Goal: Task Accomplishment & Management: Manage account settings

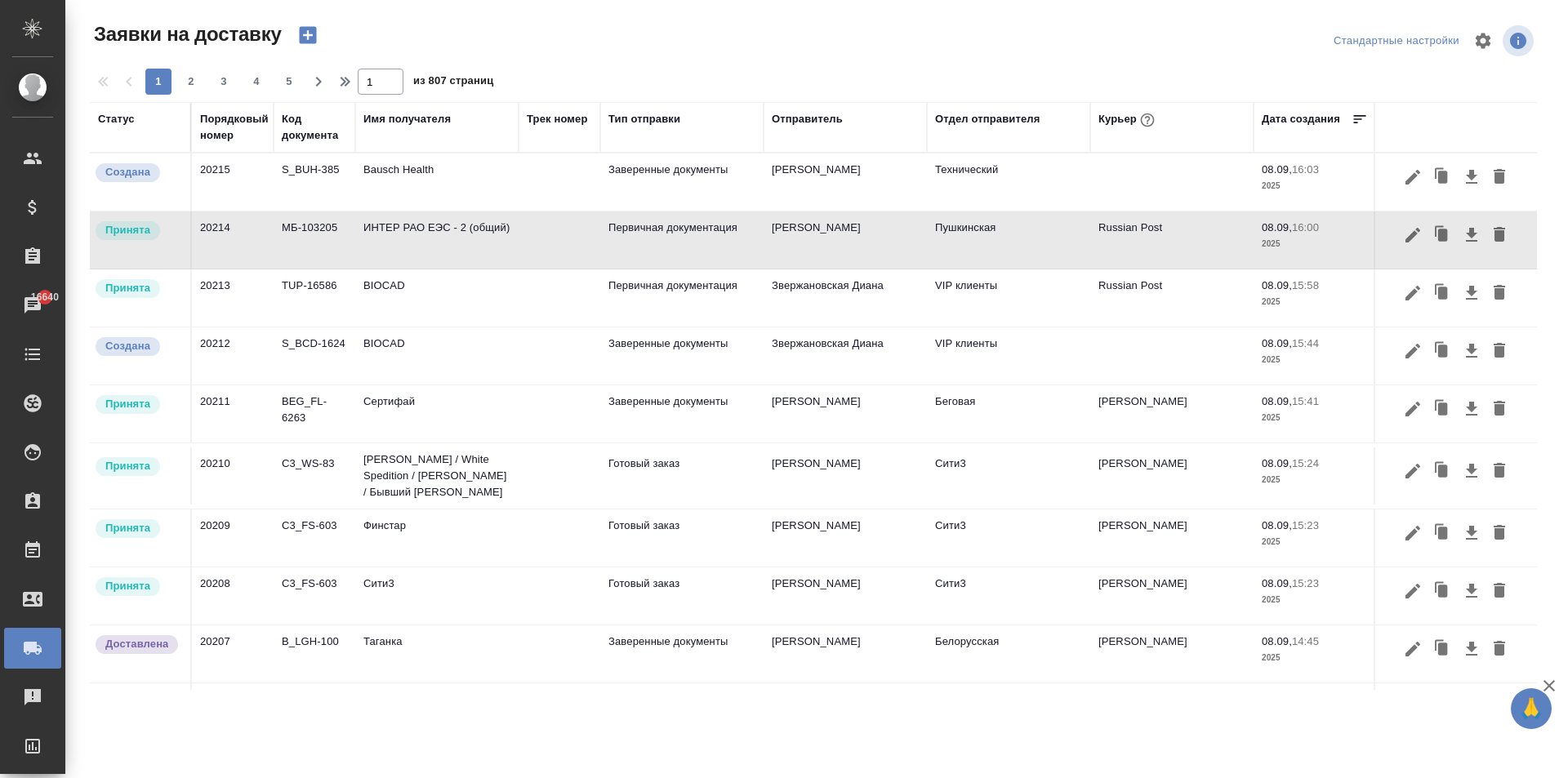
click at [1113, 119] on div "Курьер" at bounding box center [1128, 121] width 60 height 22
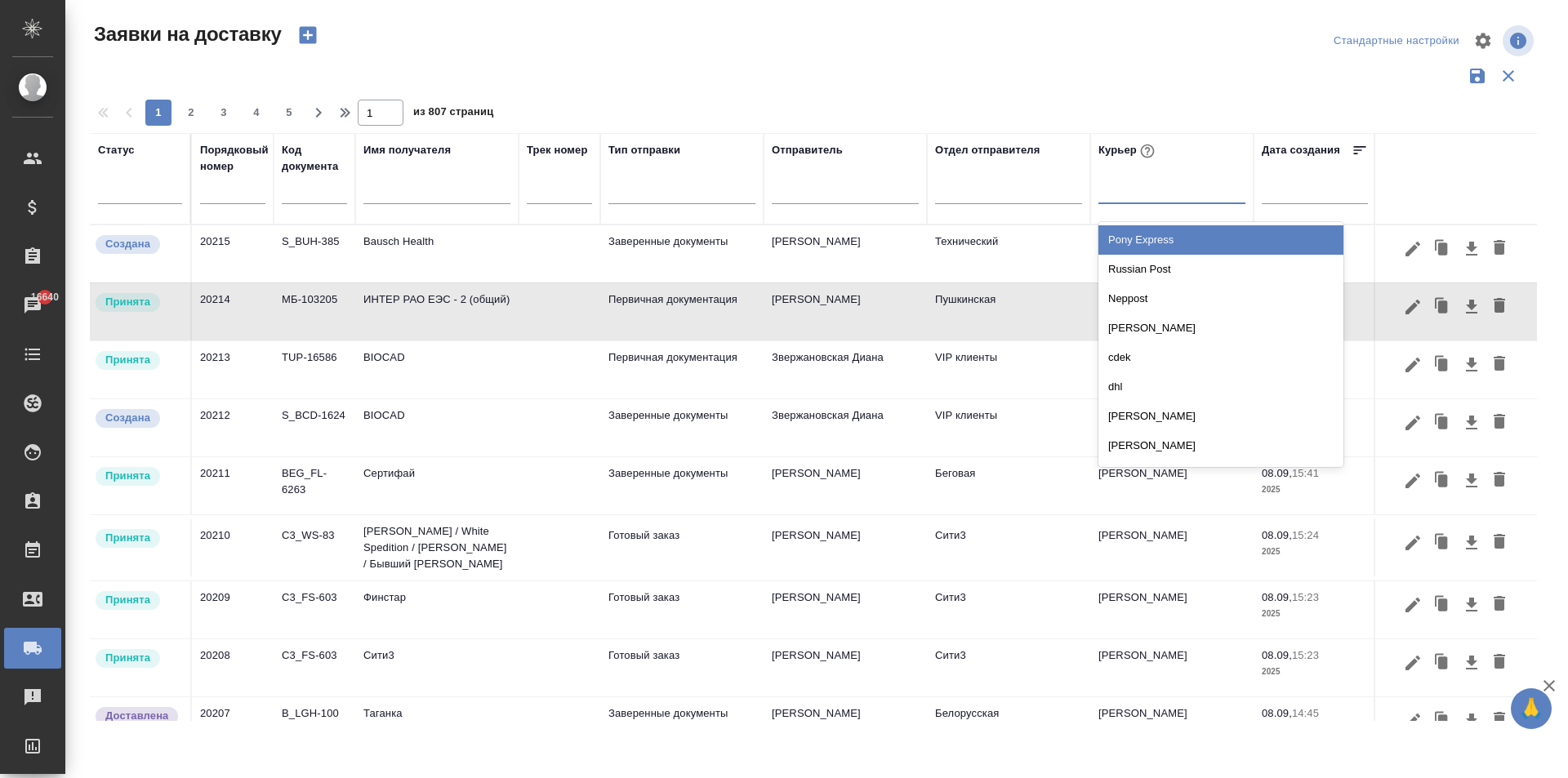
click at [1106, 193] on div at bounding box center [1171, 187] width 147 height 23
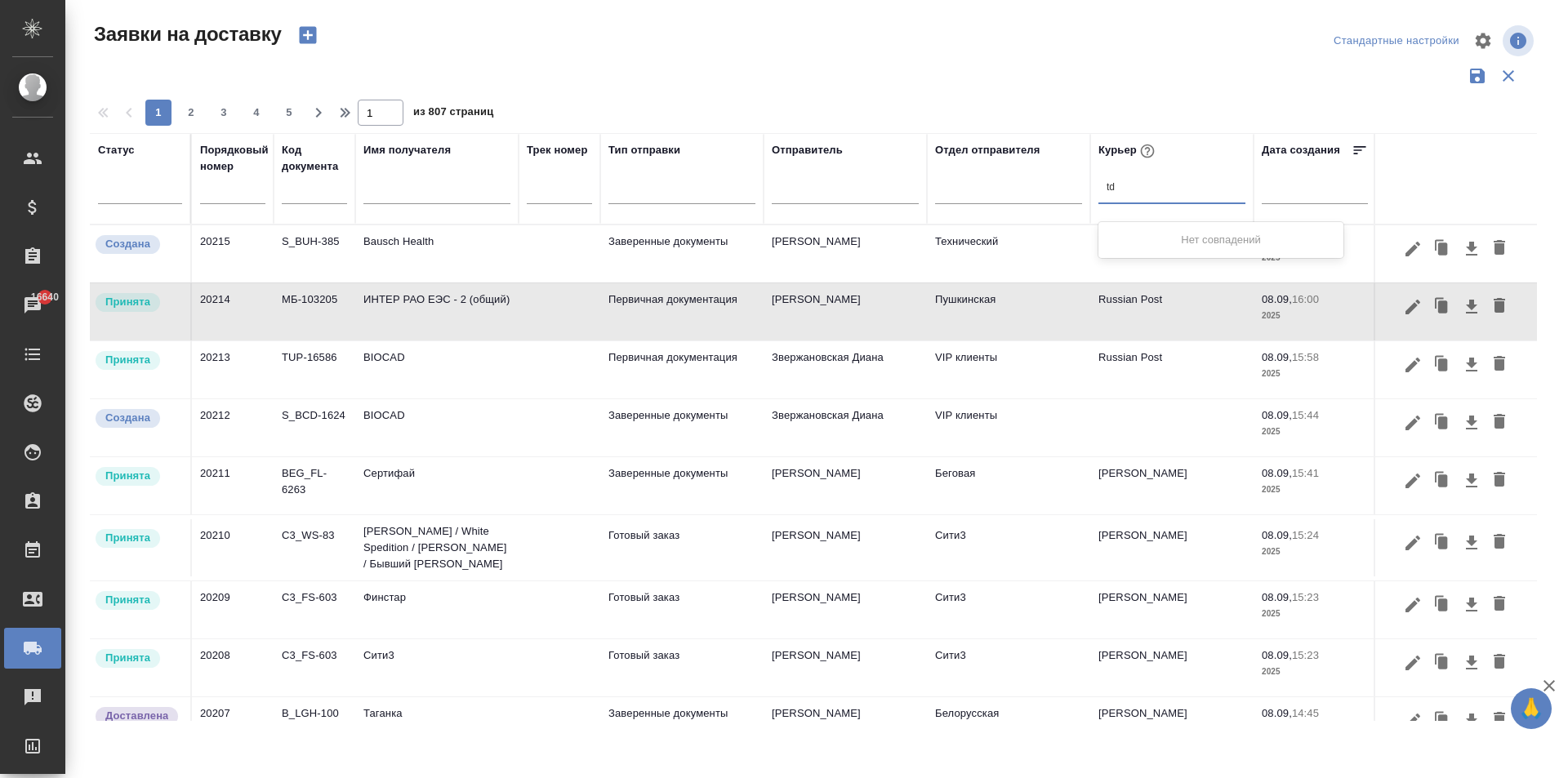
type input "t"
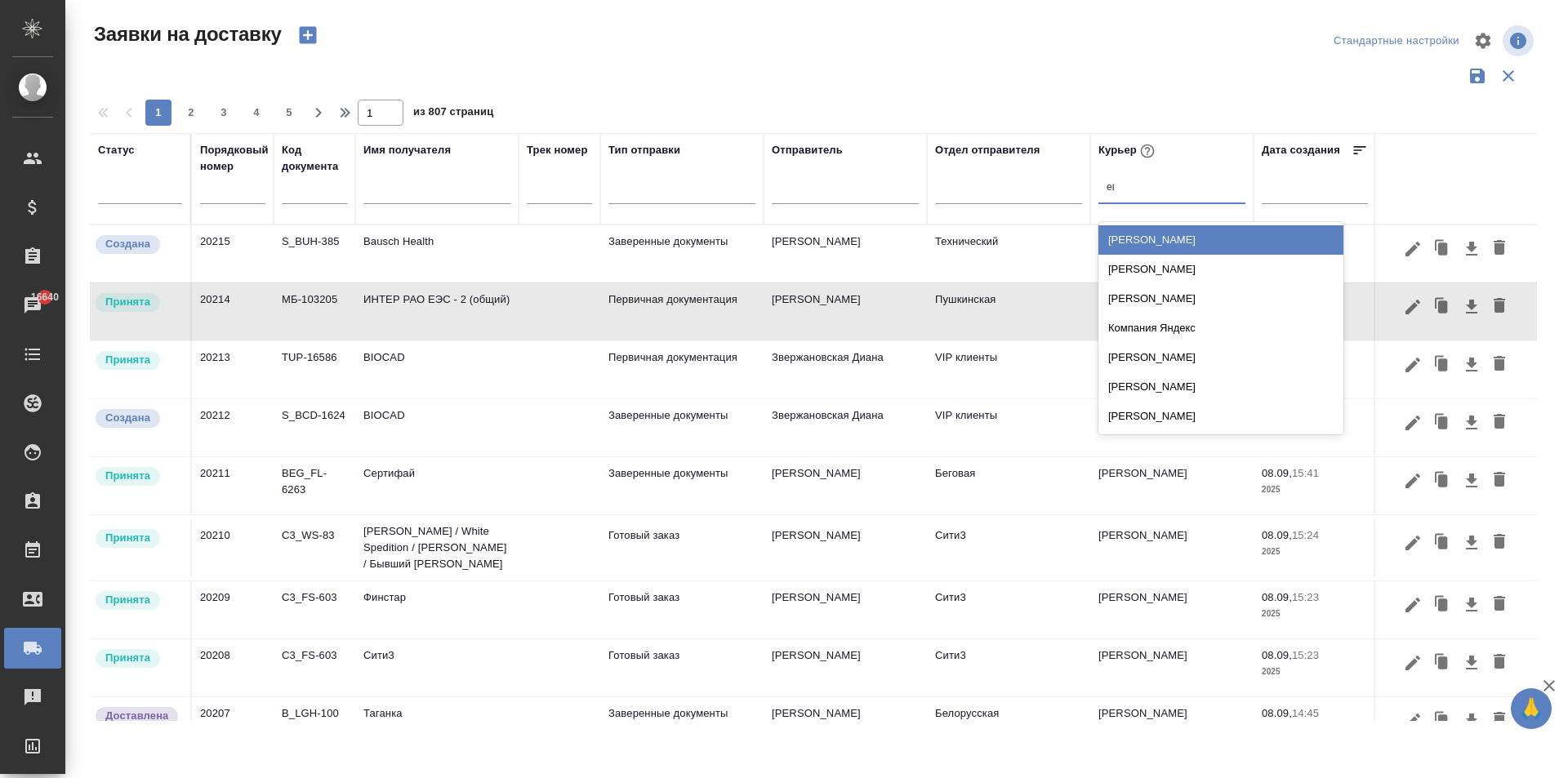
type input "евг"
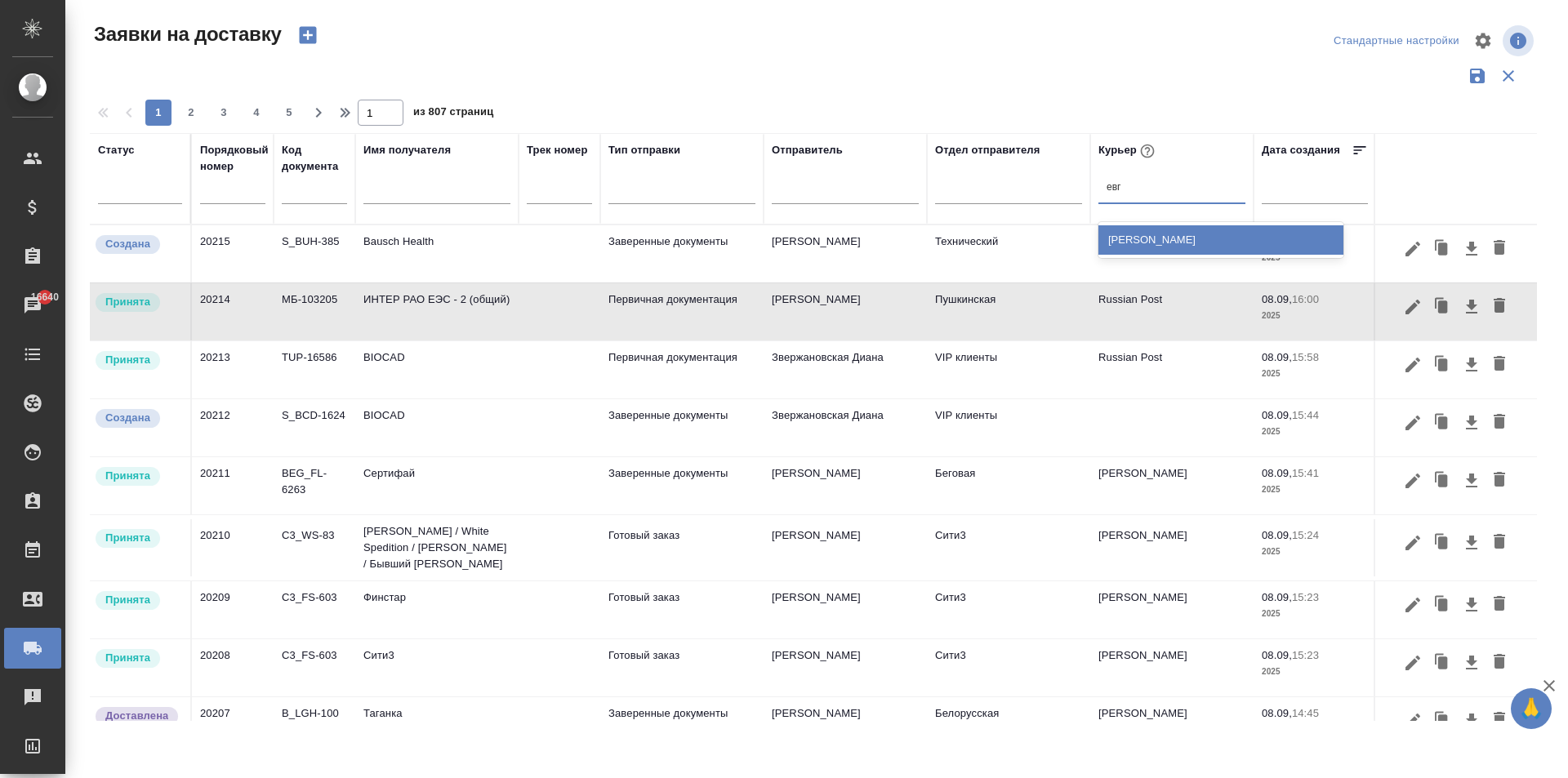
click at [1215, 233] on div "[PERSON_NAME]" at bounding box center [1220, 239] width 245 height 29
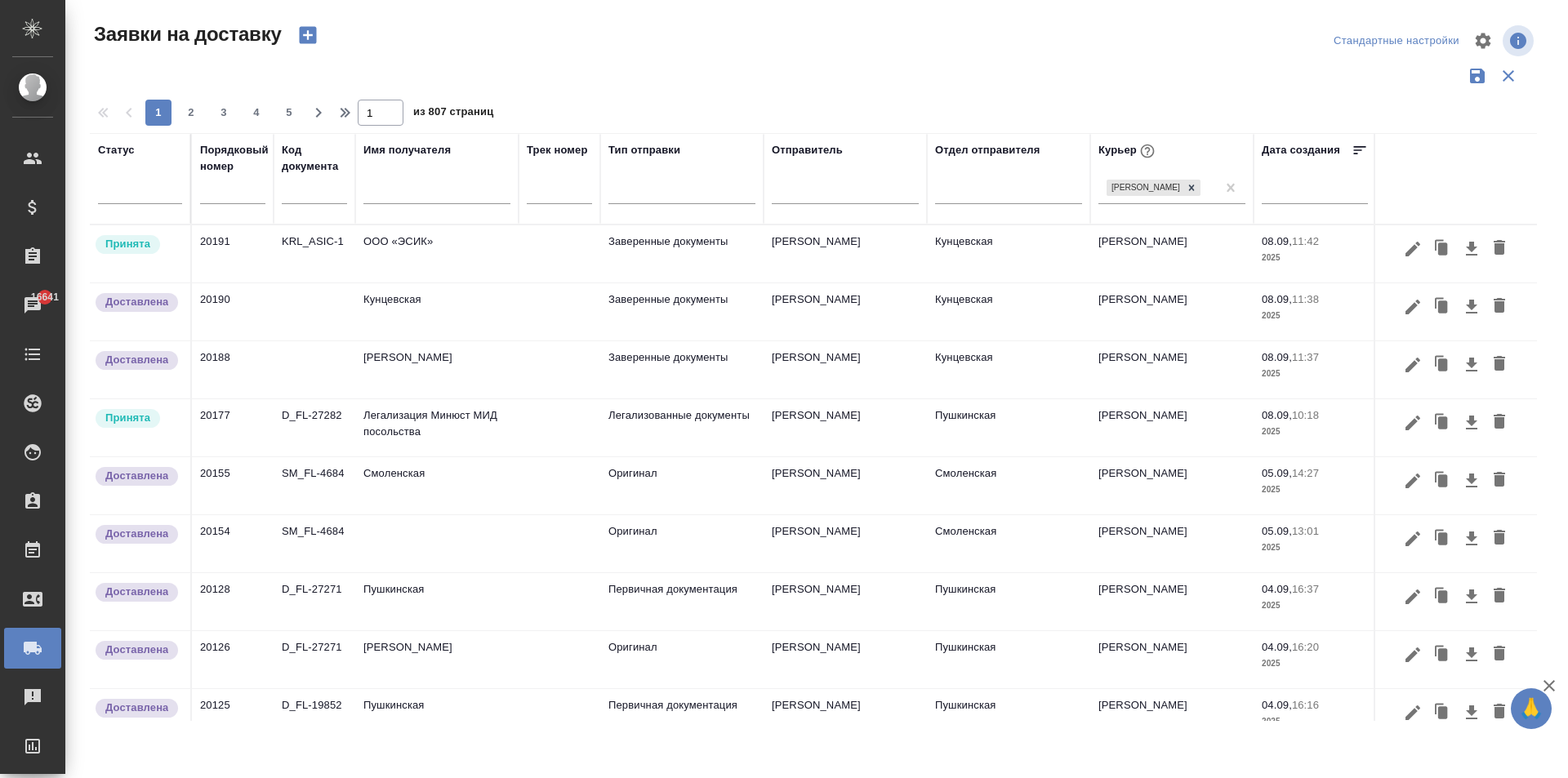
click at [430, 441] on td "Легализация Минюст МИД посольства" at bounding box center [436, 427] width 163 height 57
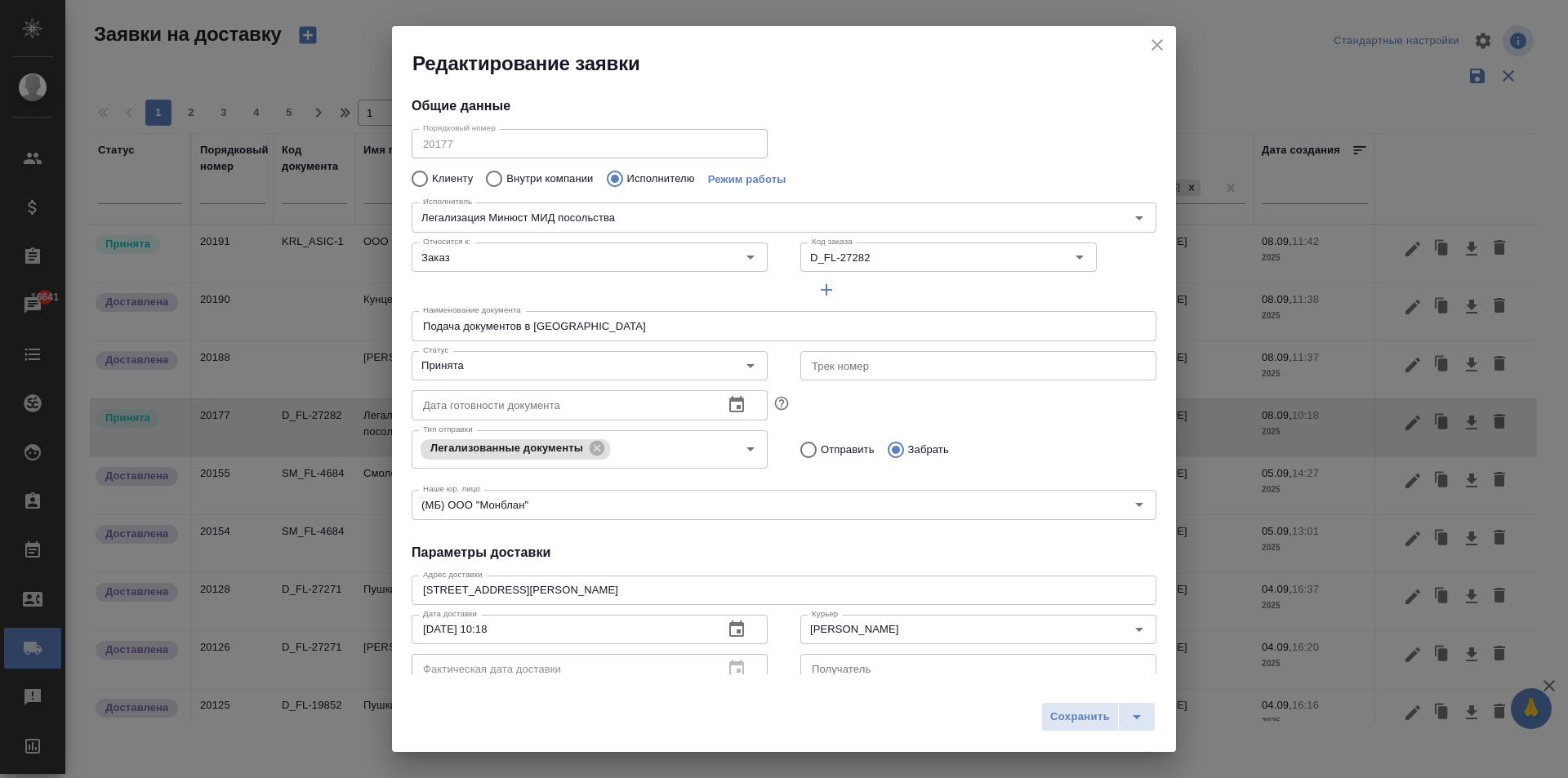
type input "Легализация Минюст МИД посольства"
type input "[PERSON_NAME]"
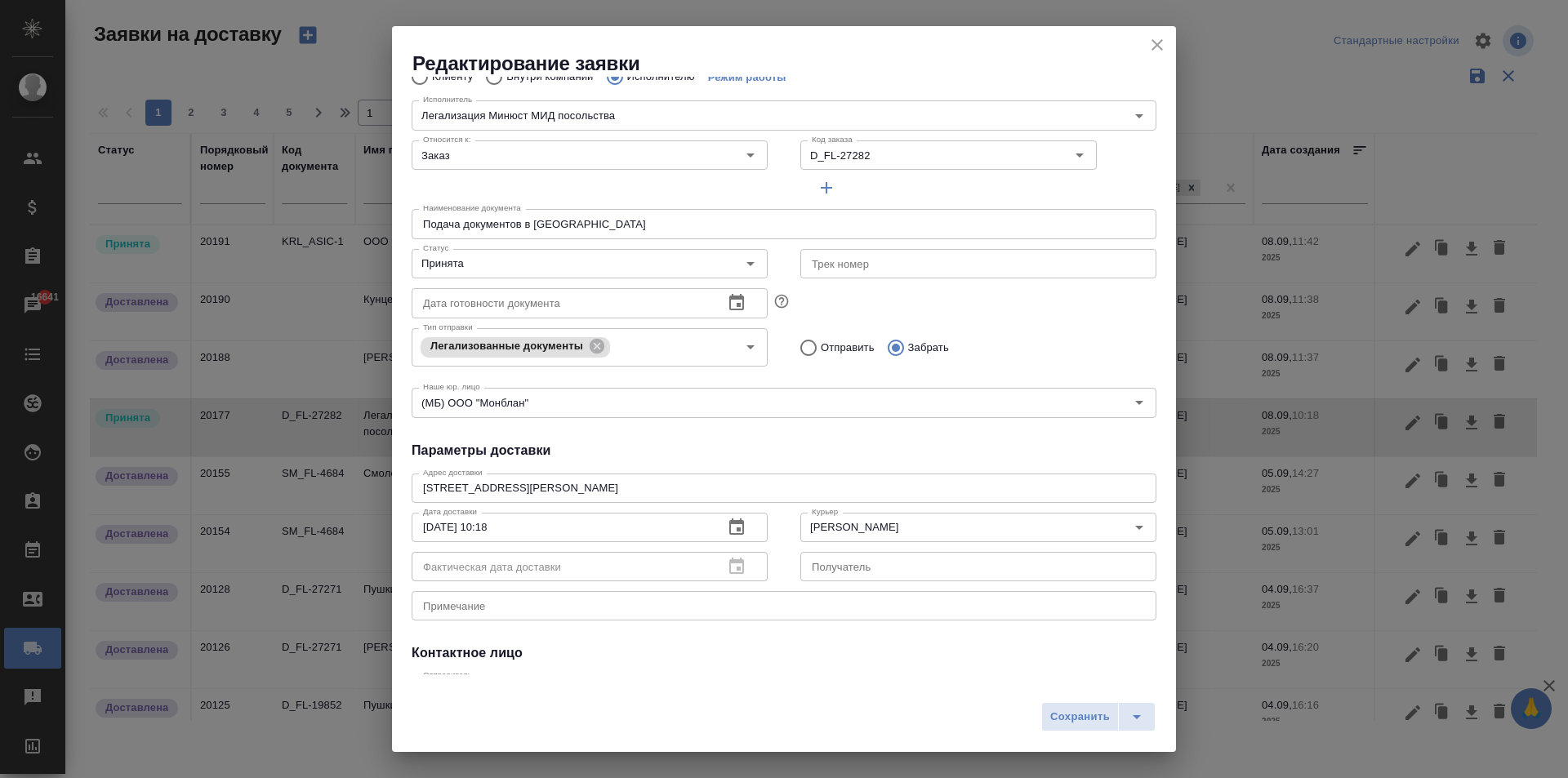
scroll to position [163, 0]
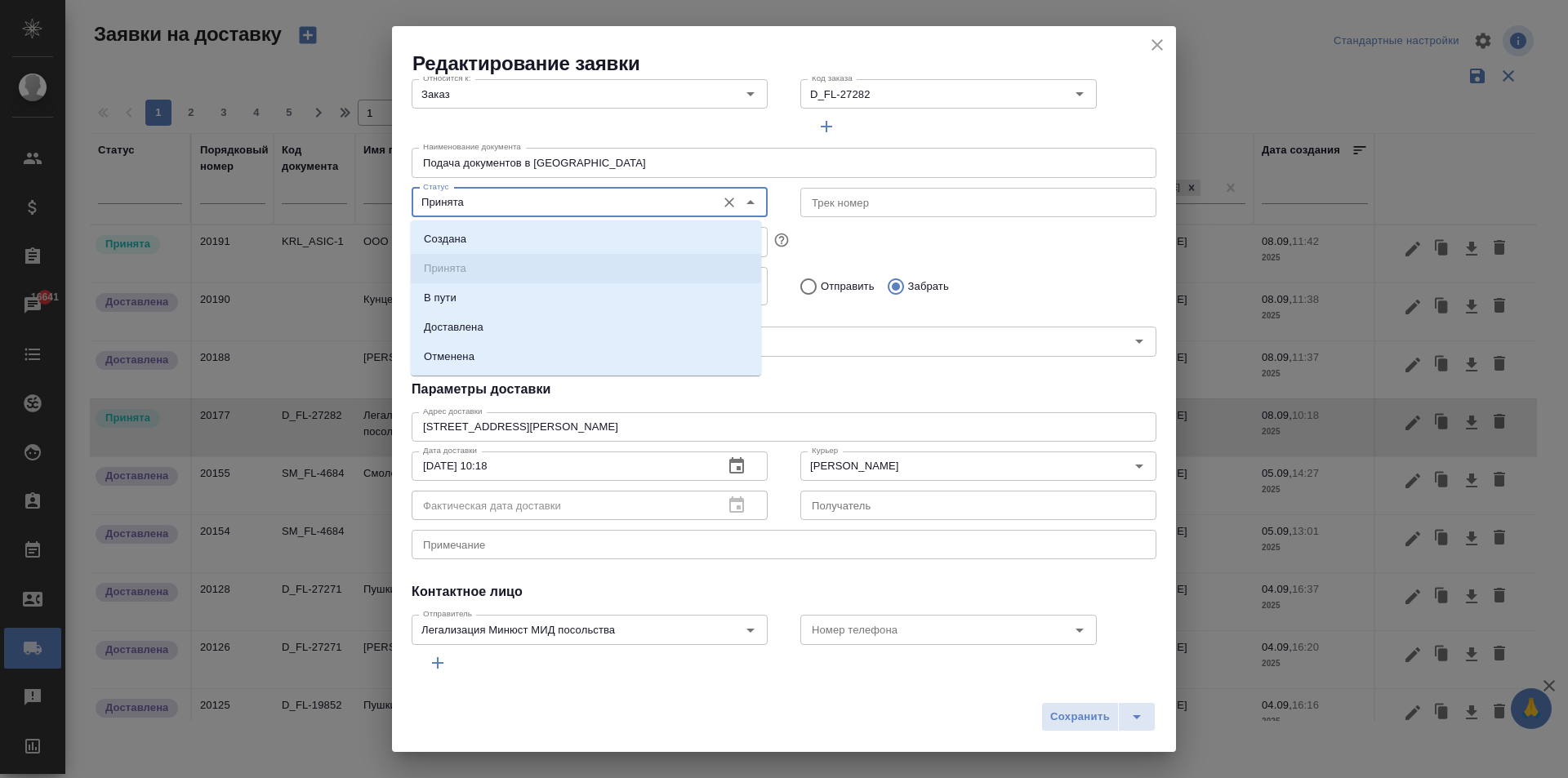
click at [461, 206] on input "Принята" at bounding box center [562, 203] width 292 height 20
click at [481, 323] on p "Доставлена" at bounding box center [454, 327] width 60 height 17
type input "Доставлена"
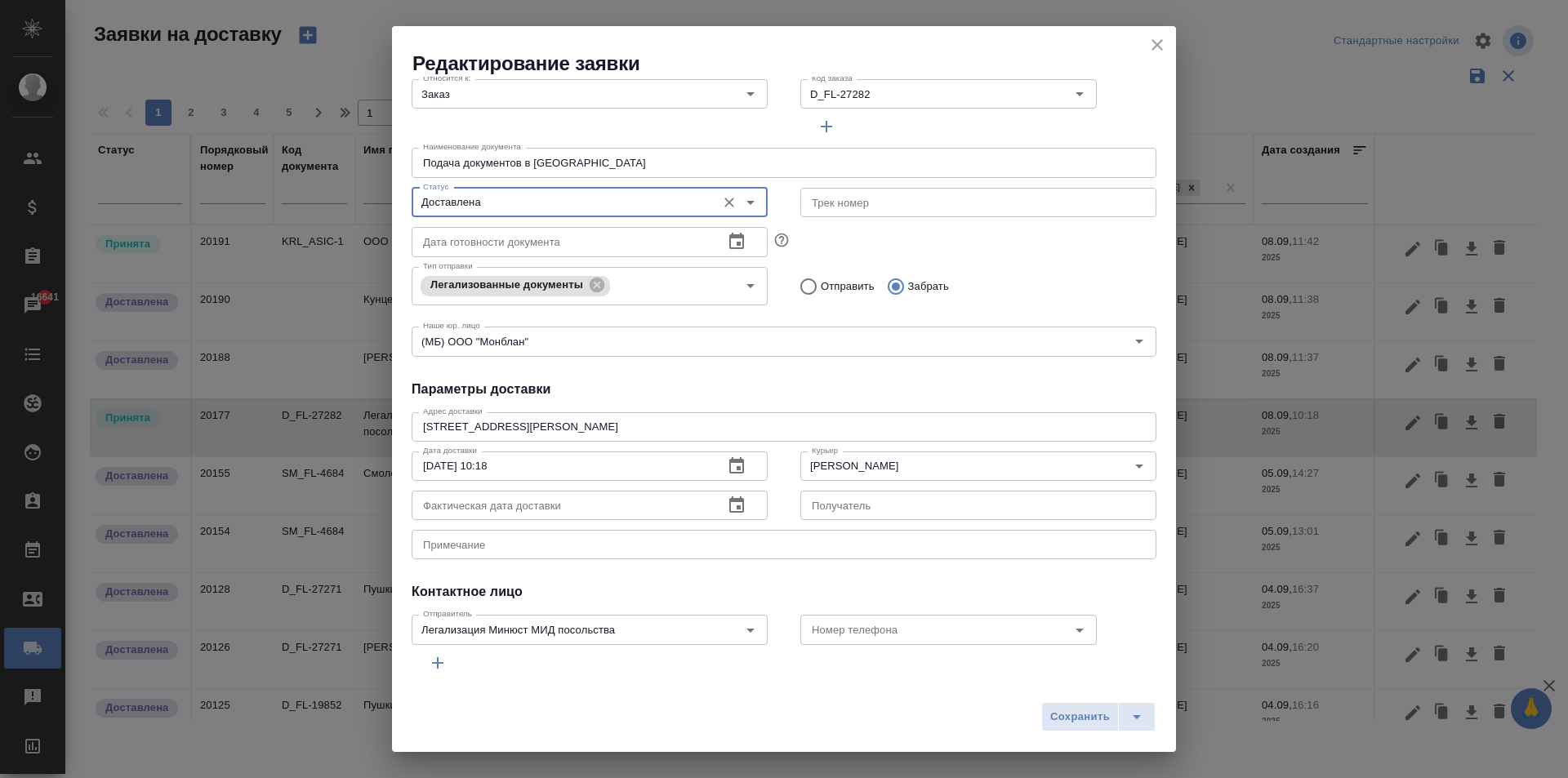
click at [727, 504] on icon "button" at bounding box center [737, 505] width 20 height 20
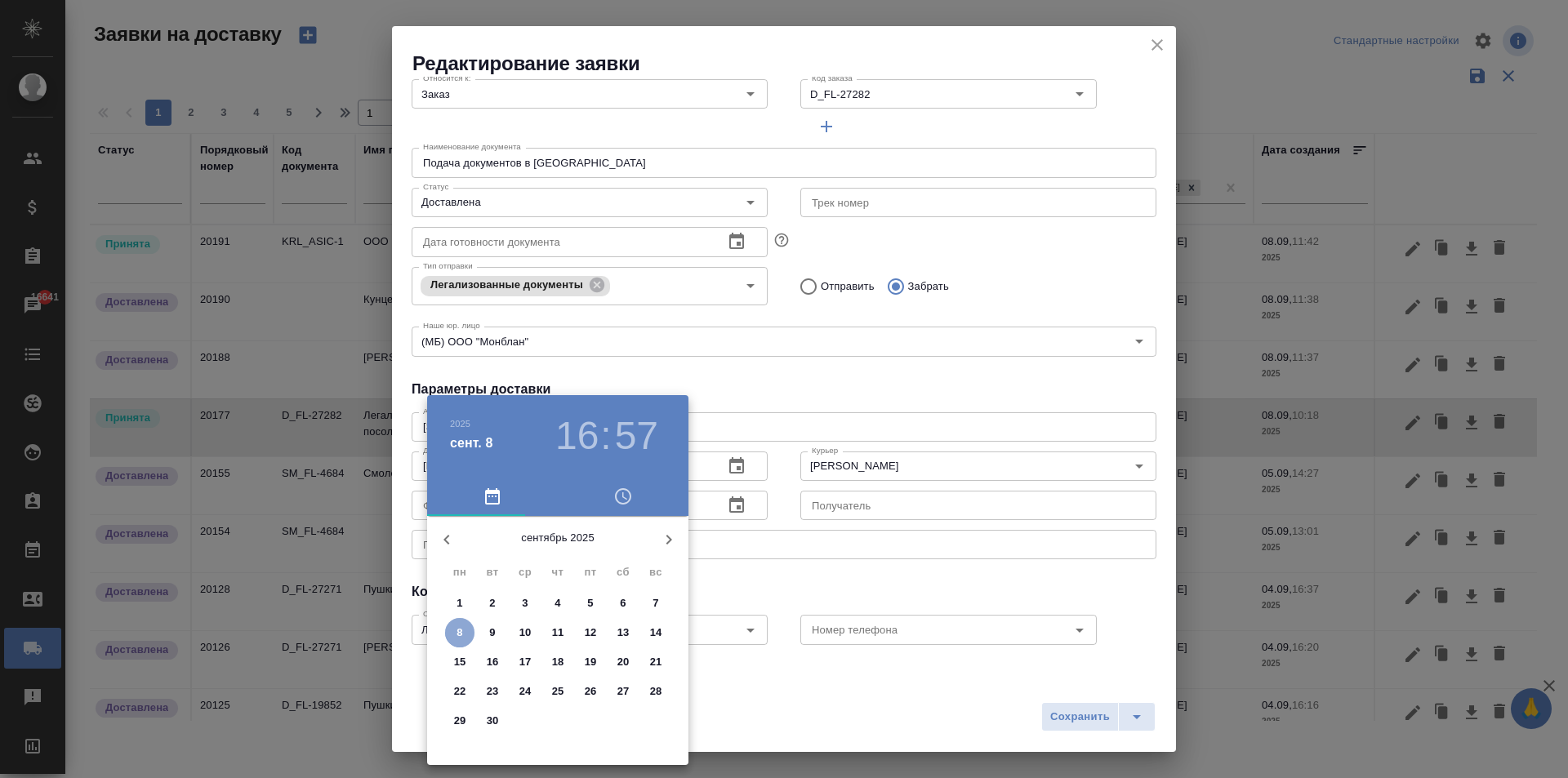
click at [463, 636] on span "8" at bounding box center [459, 633] width 29 height 17
type input "[DATE] 16:57"
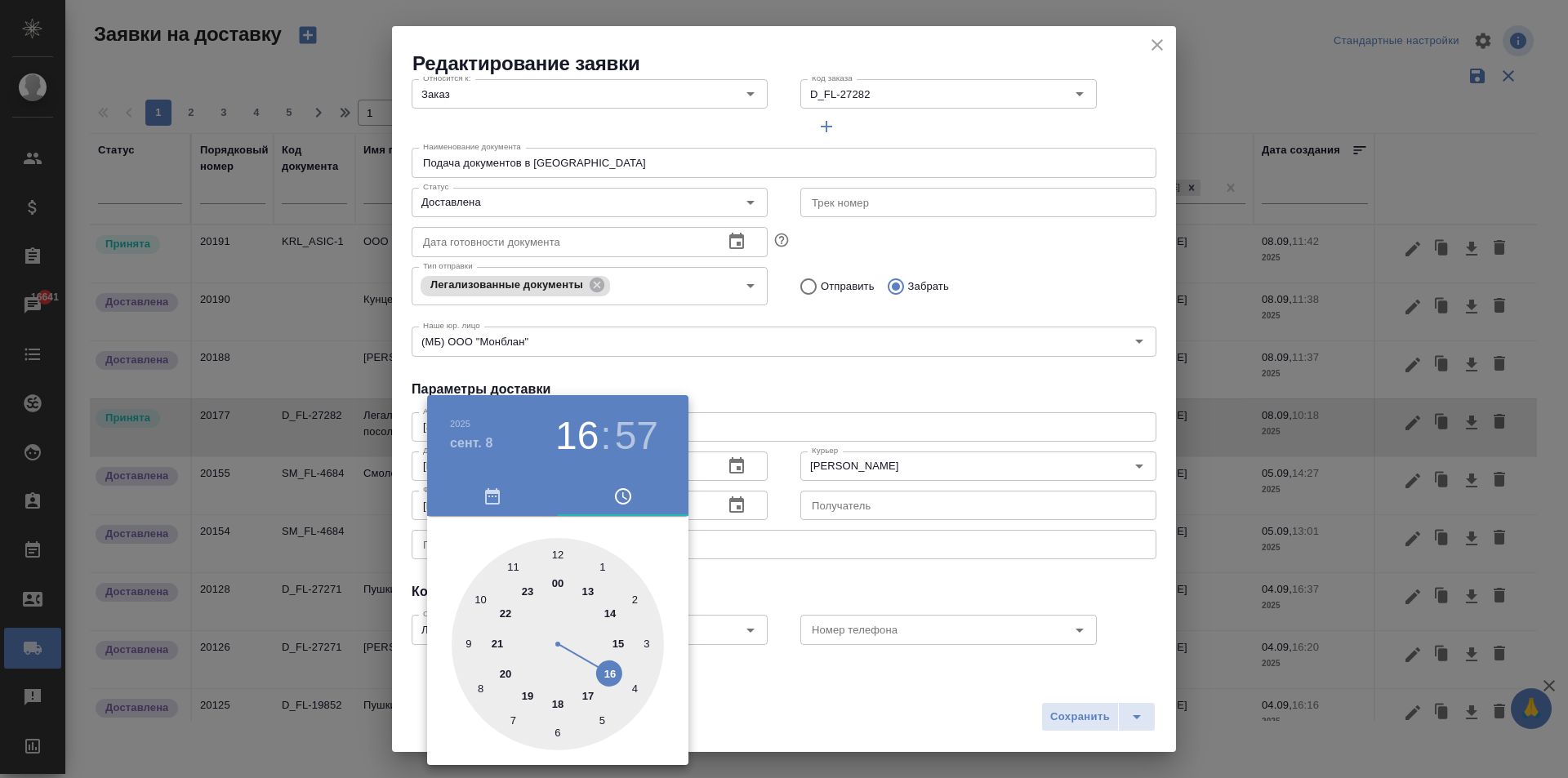
click at [902, 464] on div at bounding box center [784, 389] width 1568 height 778
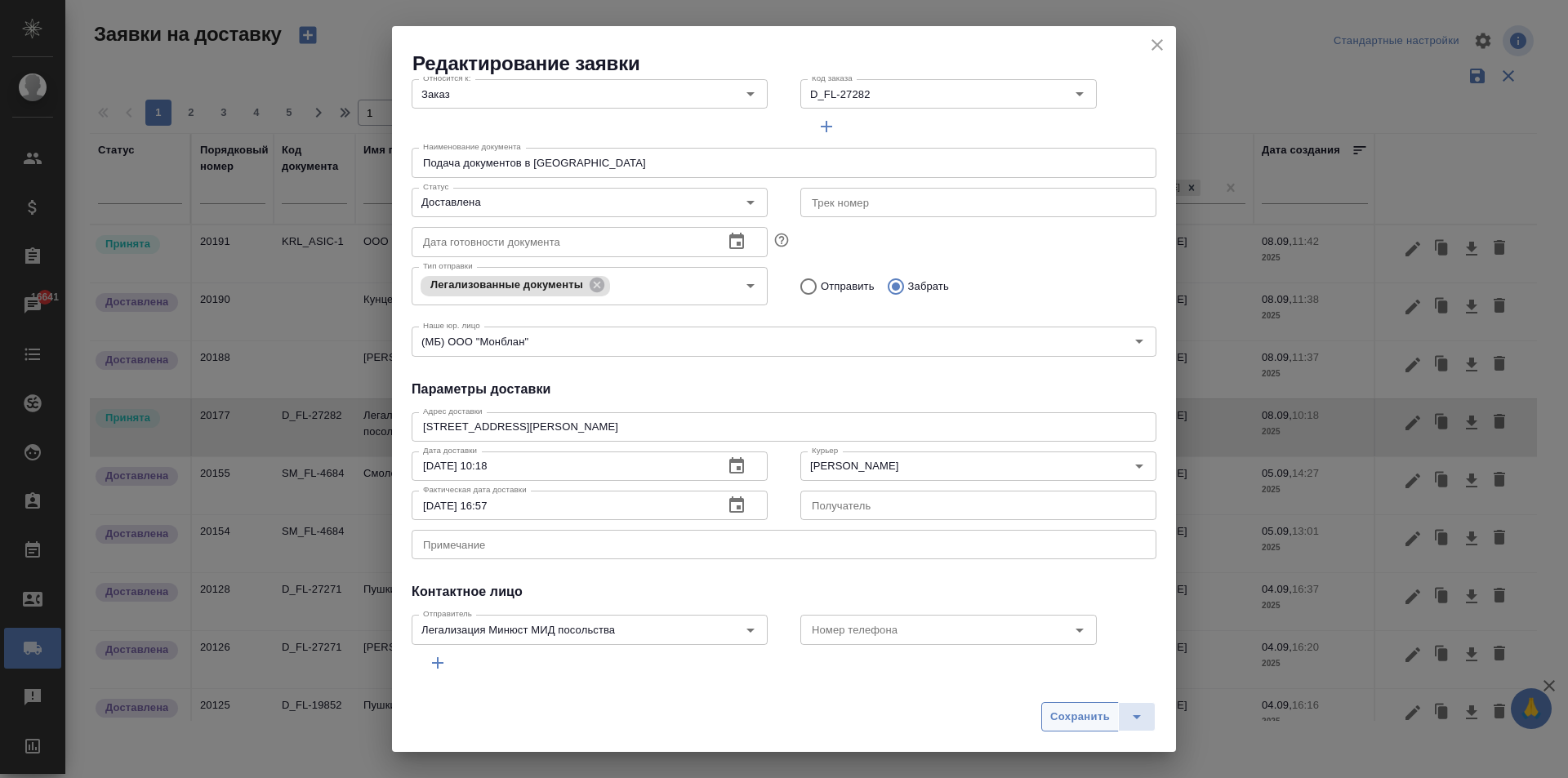
click at [1069, 712] on span "Сохранить" at bounding box center [1080, 716] width 60 height 19
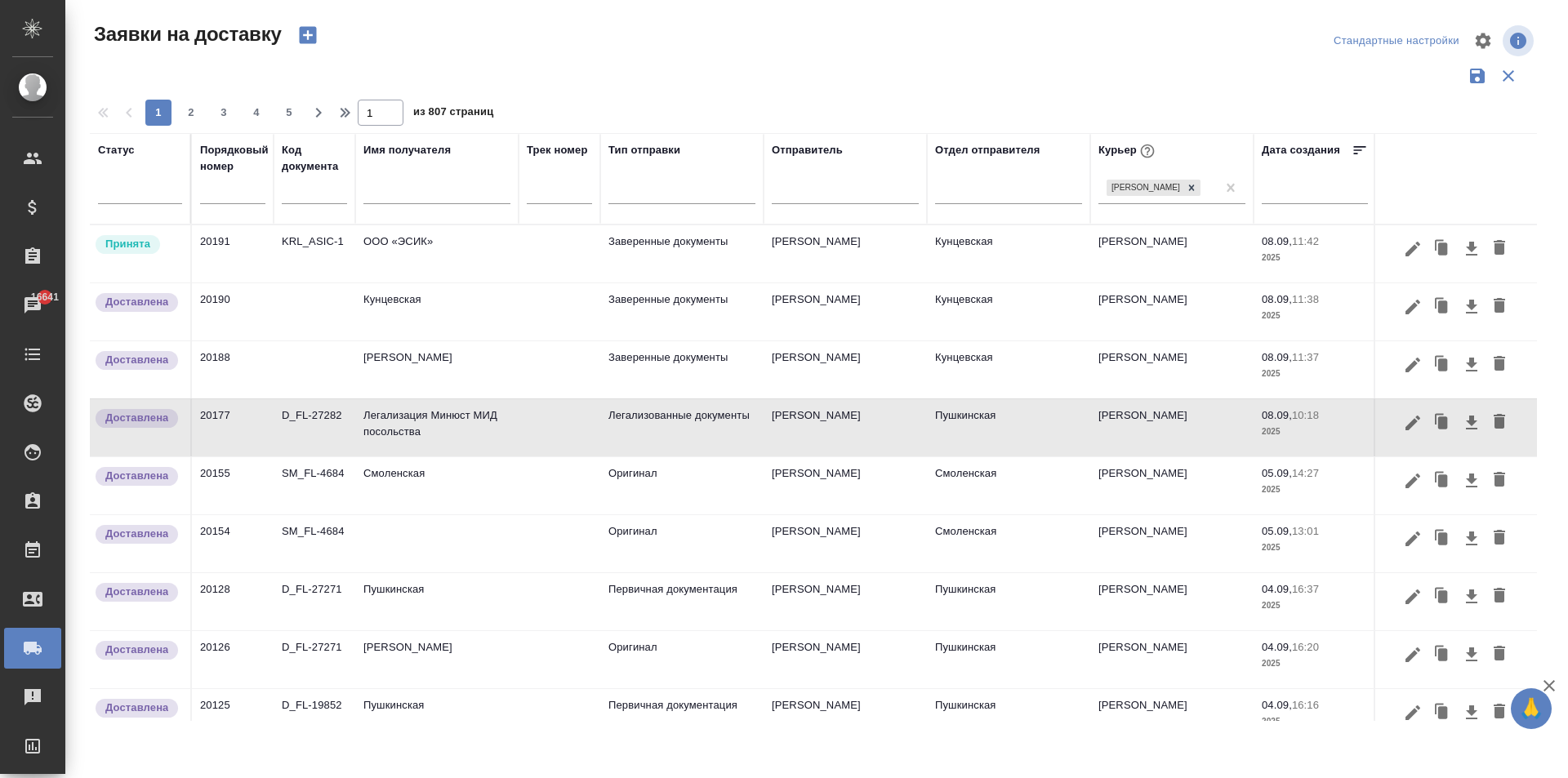
click at [419, 259] on td "ООО «ЭСИК»" at bounding box center [436, 254] width 163 height 57
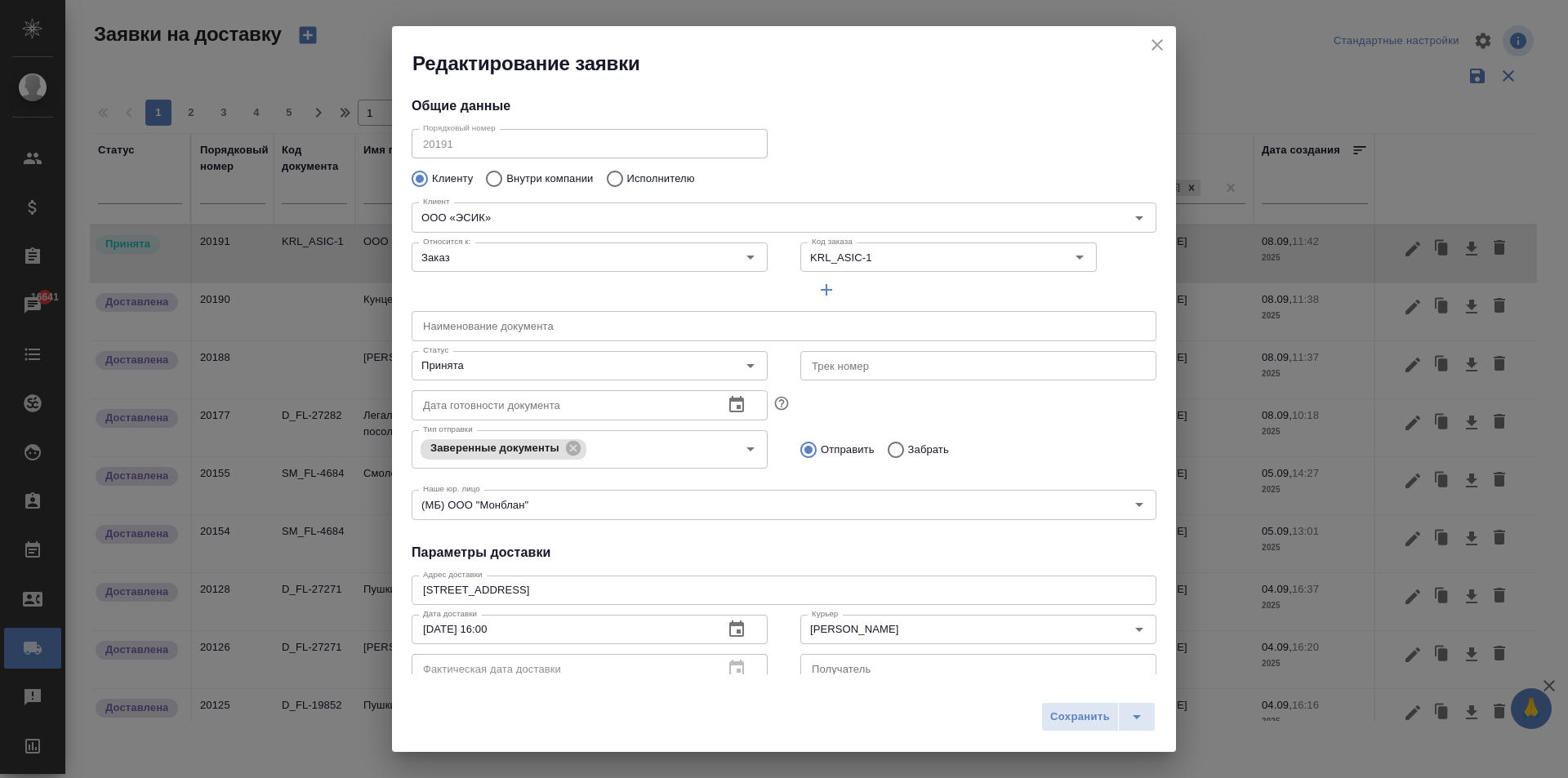
type input "[PERSON_NAME]"
click at [482, 365] on input "Принята" at bounding box center [562, 366] width 292 height 20
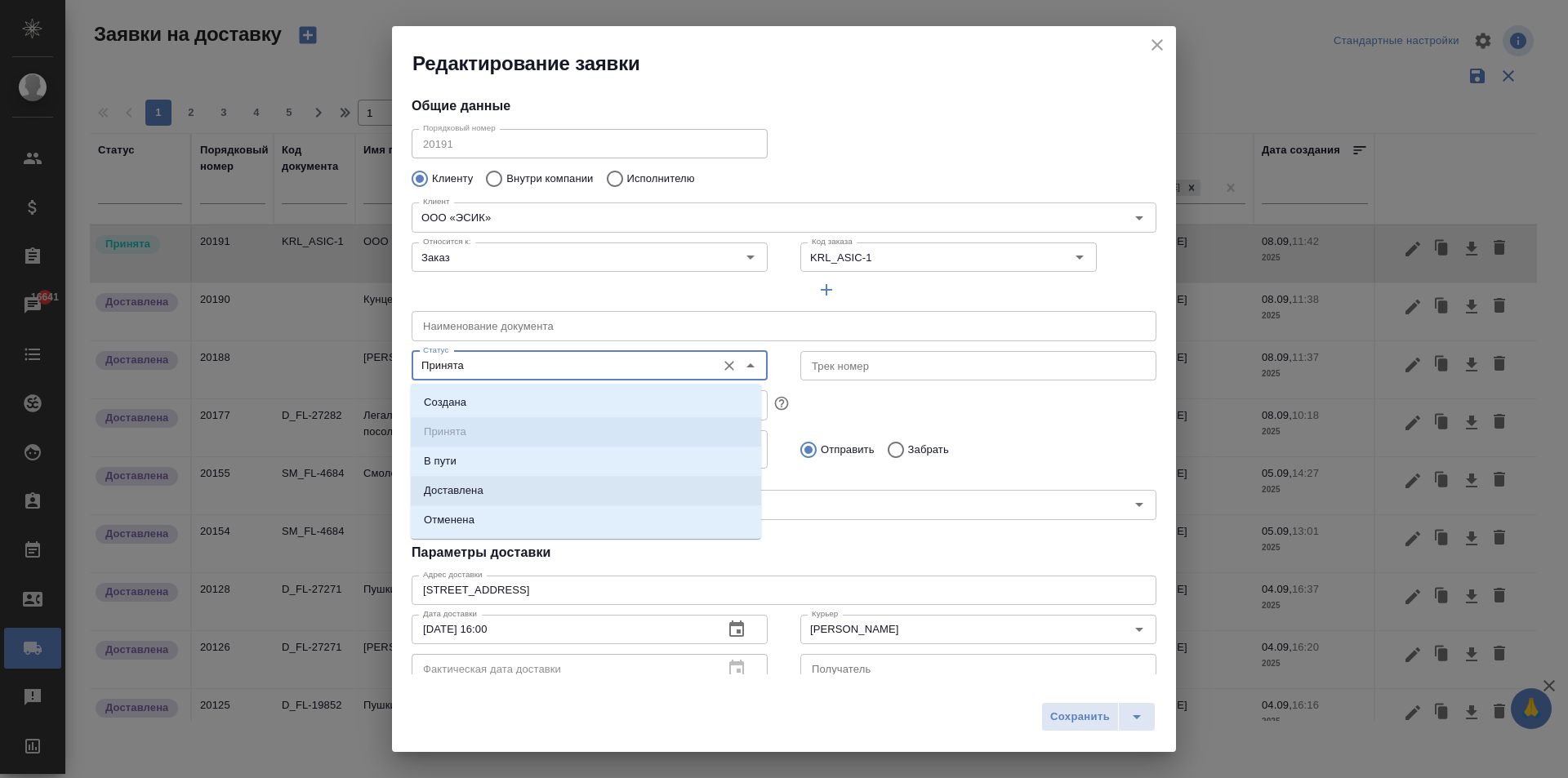
click at [485, 493] on li "Доставлена" at bounding box center [585, 490] width 350 height 29
type input "Доставлена"
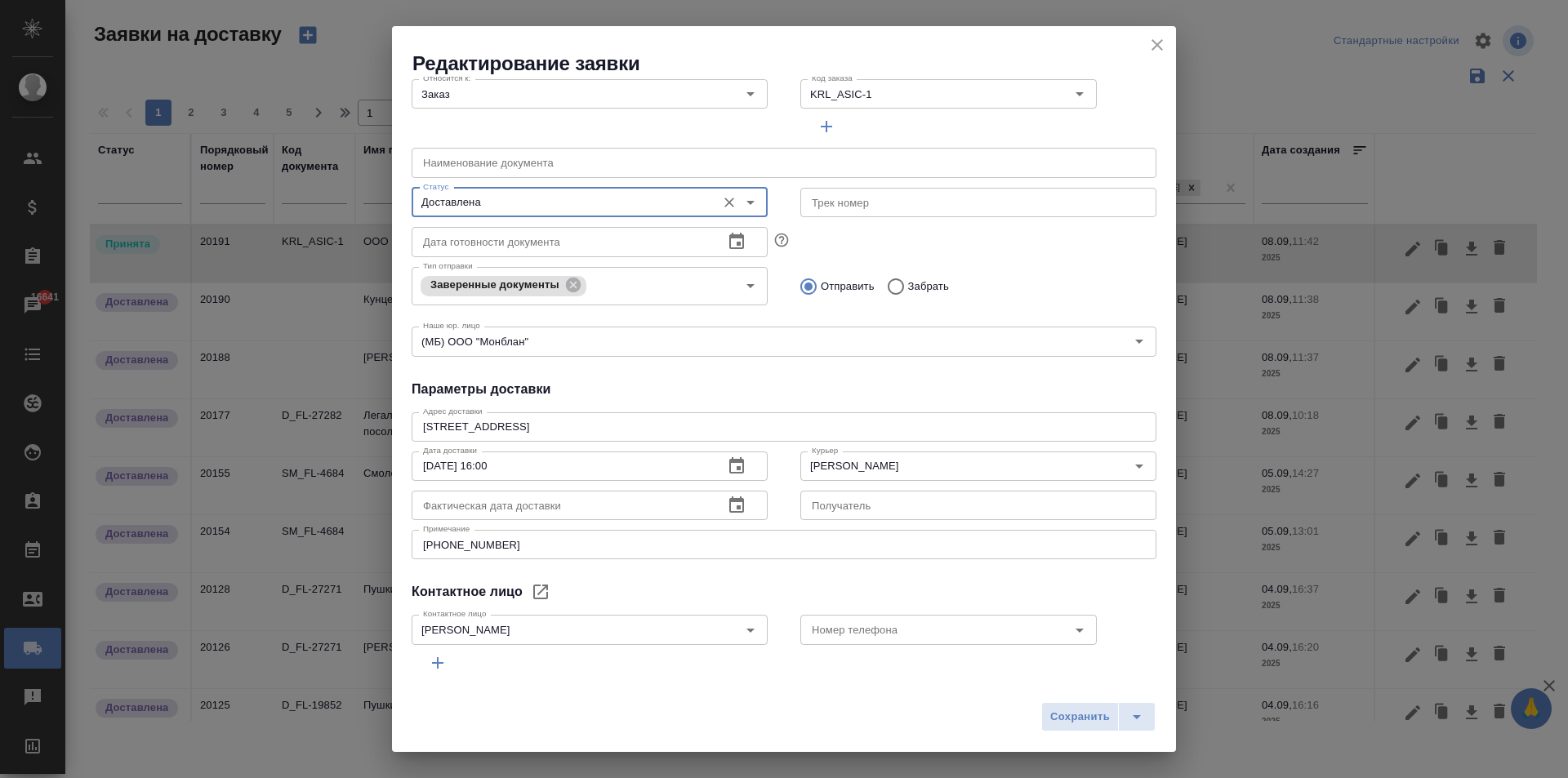
click at [732, 500] on icon "button" at bounding box center [737, 505] width 15 height 17
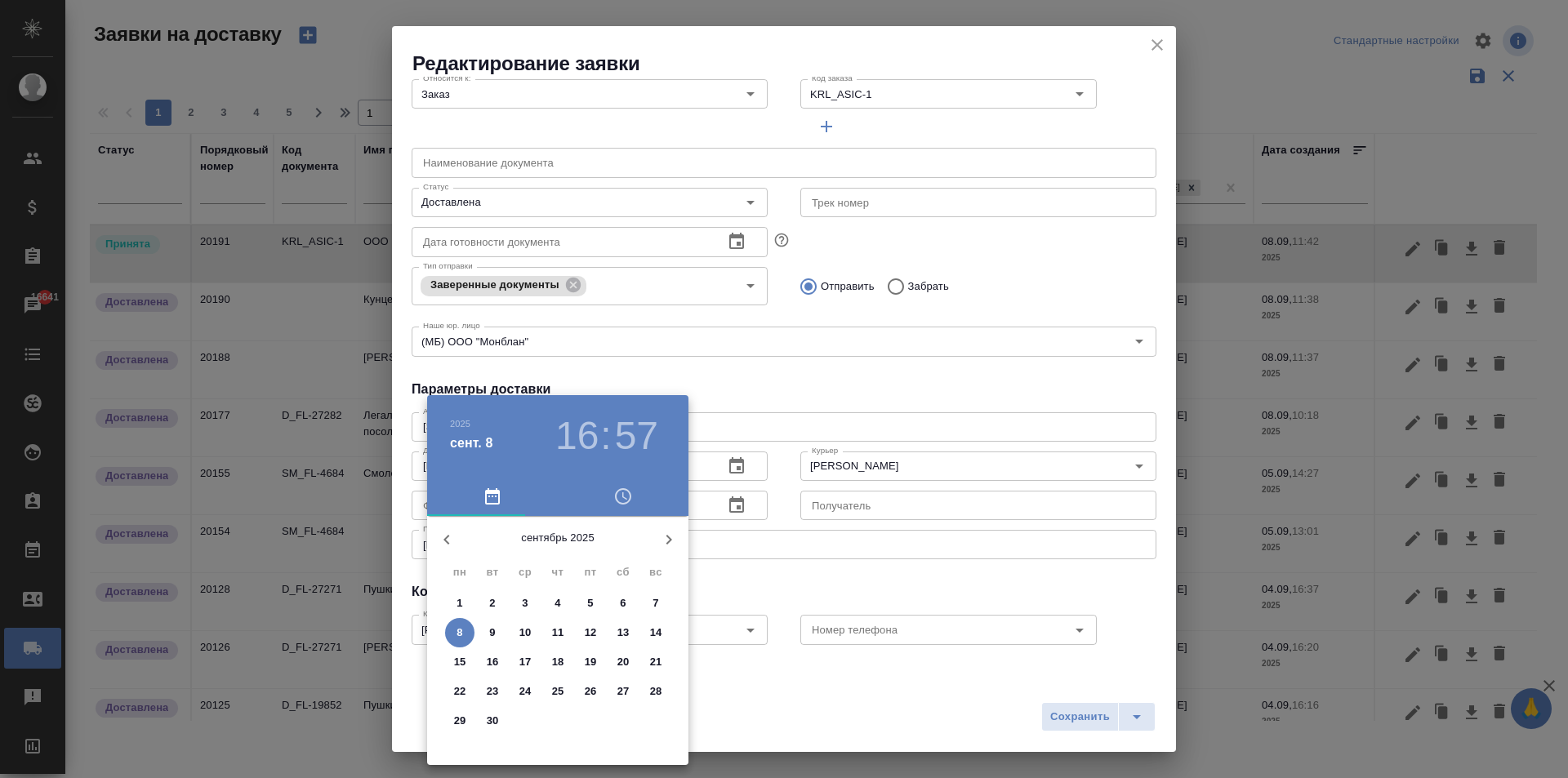
click at [460, 624] on p "8" at bounding box center [459, 633] width 6 height 17
type input "[DATE] 16:57"
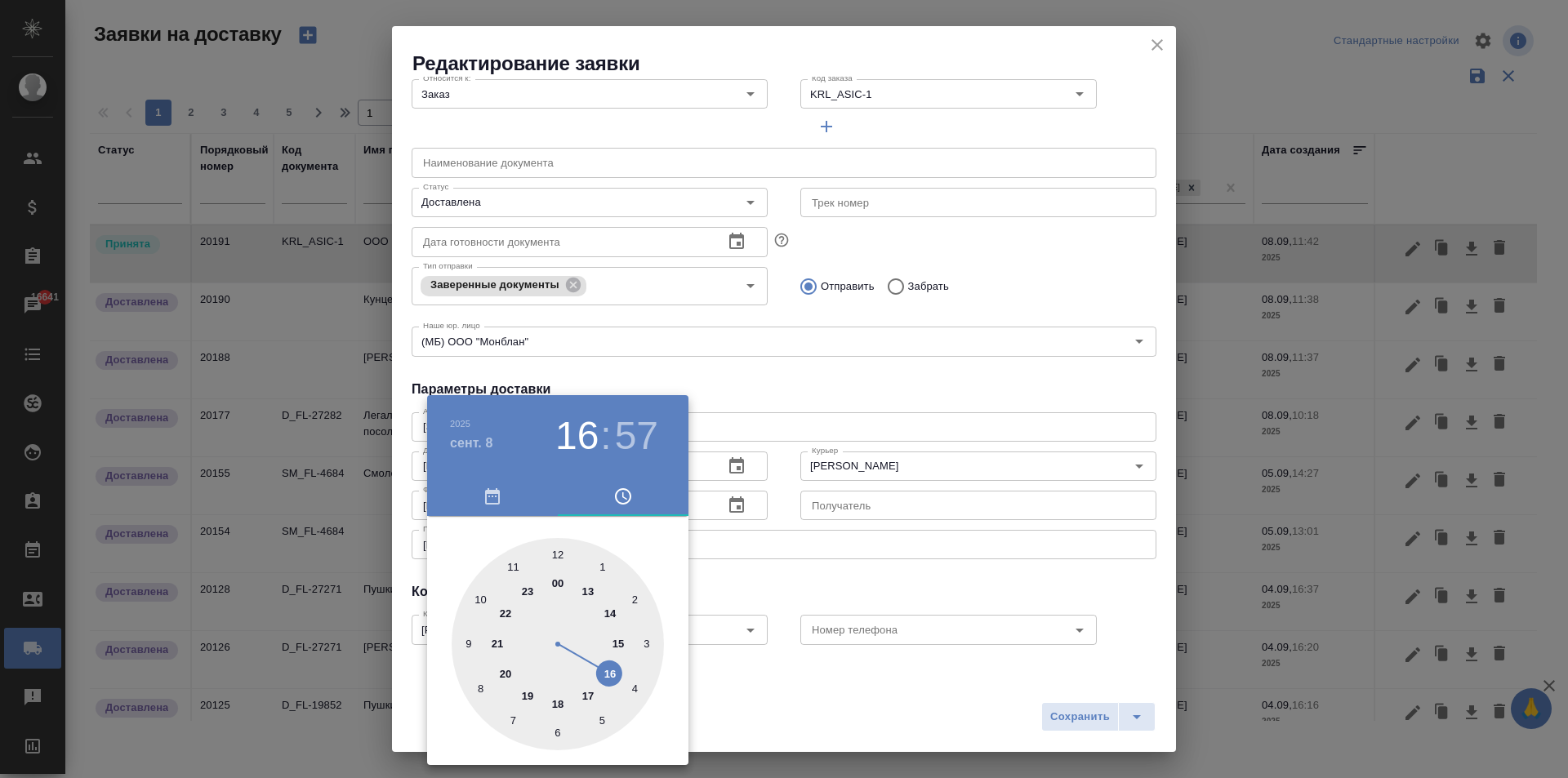
click at [807, 389] on div at bounding box center [784, 389] width 1568 height 778
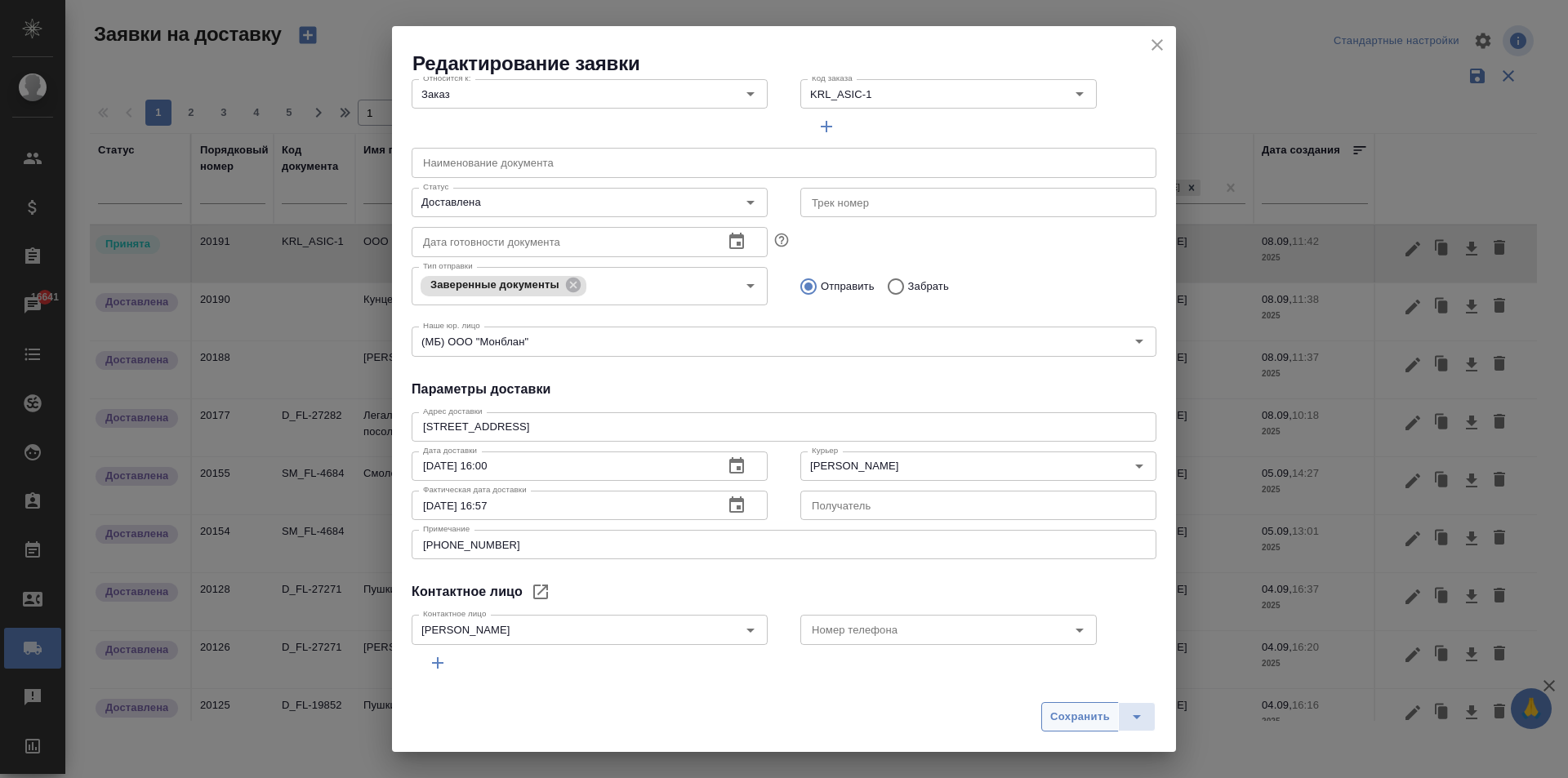
click at [1081, 716] on span "Сохранить" at bounding box center [1080, 716] width 60 height 19
